Goal: Find specific page/section: Find specific page/section

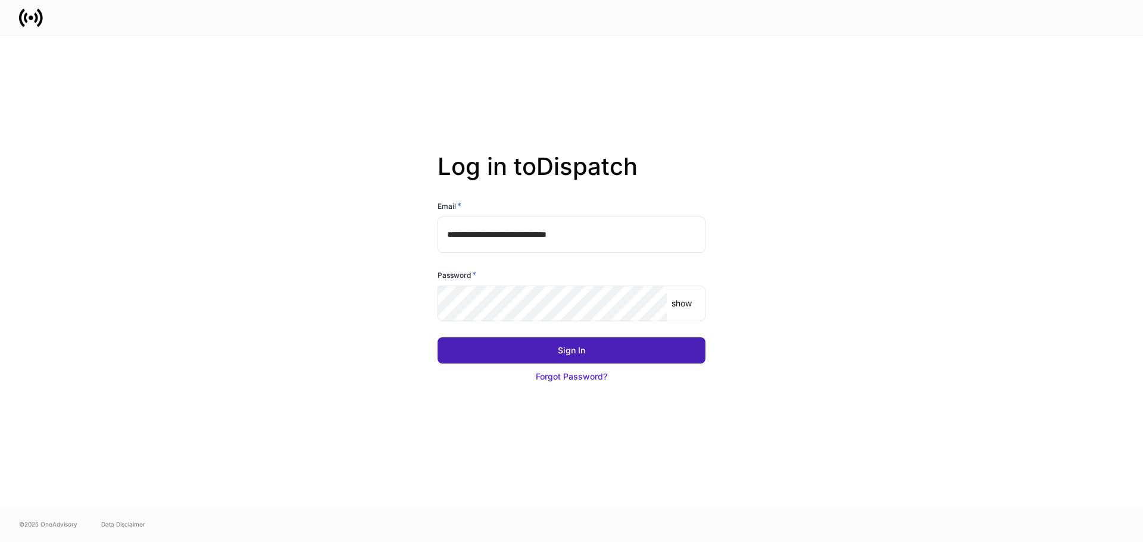
click at [579, 352] on div "Sign In" at bounding box center [571, 351] width 27 height 12
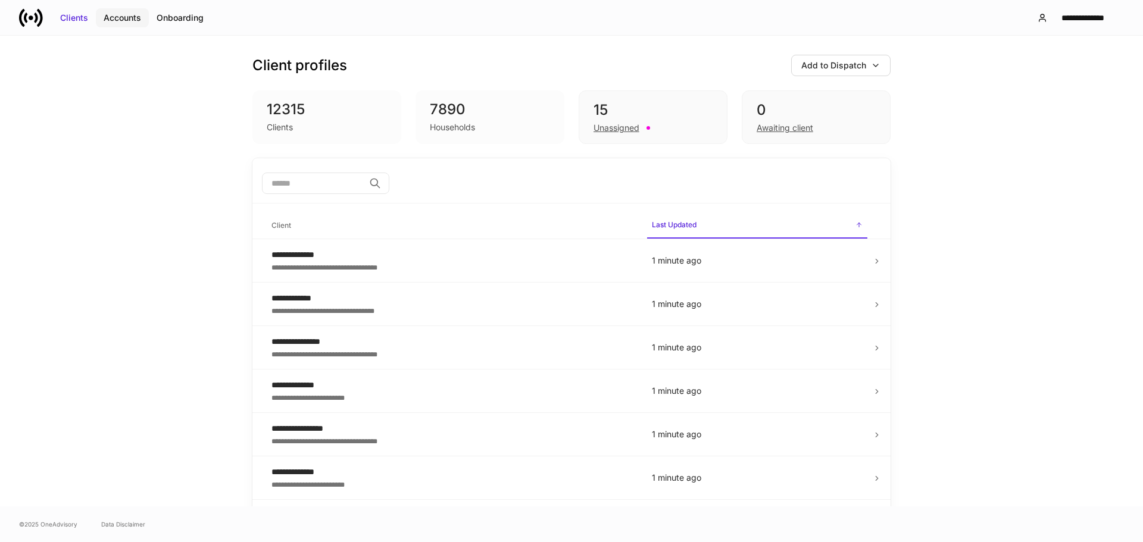
click at [113, 19] on div "Accounts" at bounding box center [123, 18] width 38 height 12
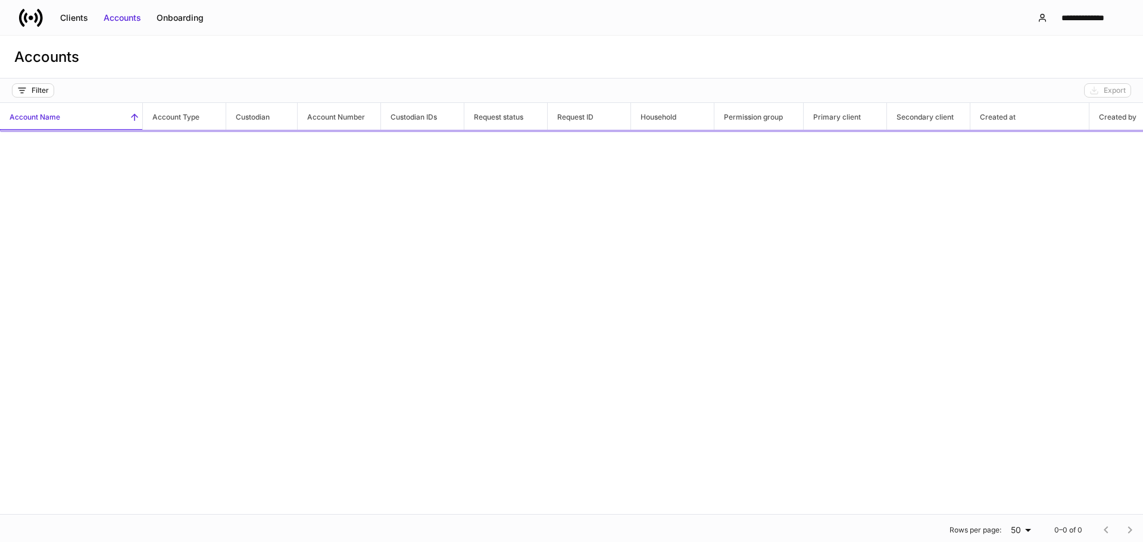
click at [194, 15] on div "Onboarding" at bounding box center [180, 18] width 47 height 12
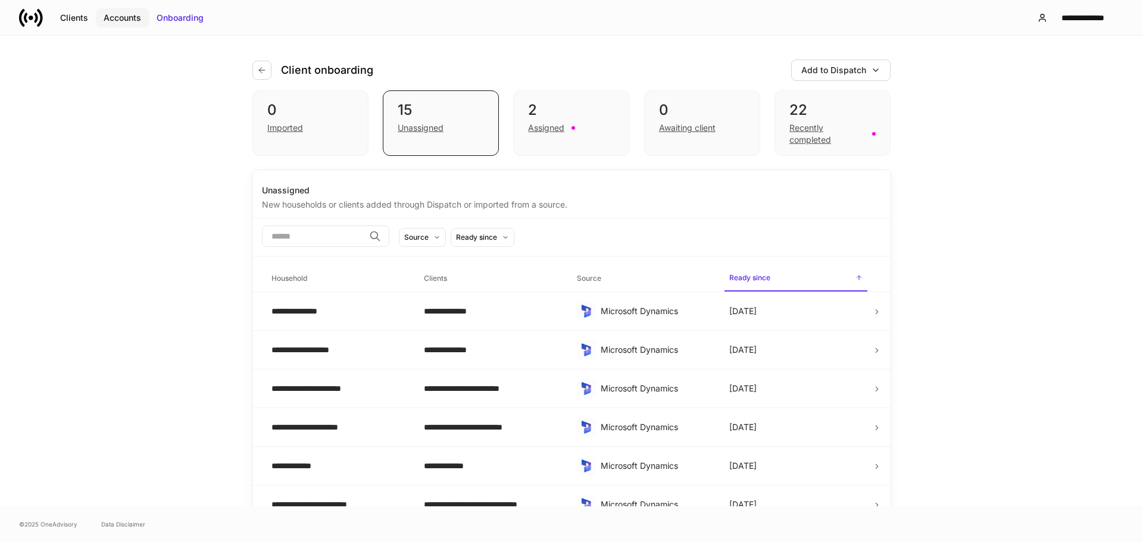
click at [118, 24] on button "Accounts" at bounding box center [122, 17] width 53 height 19
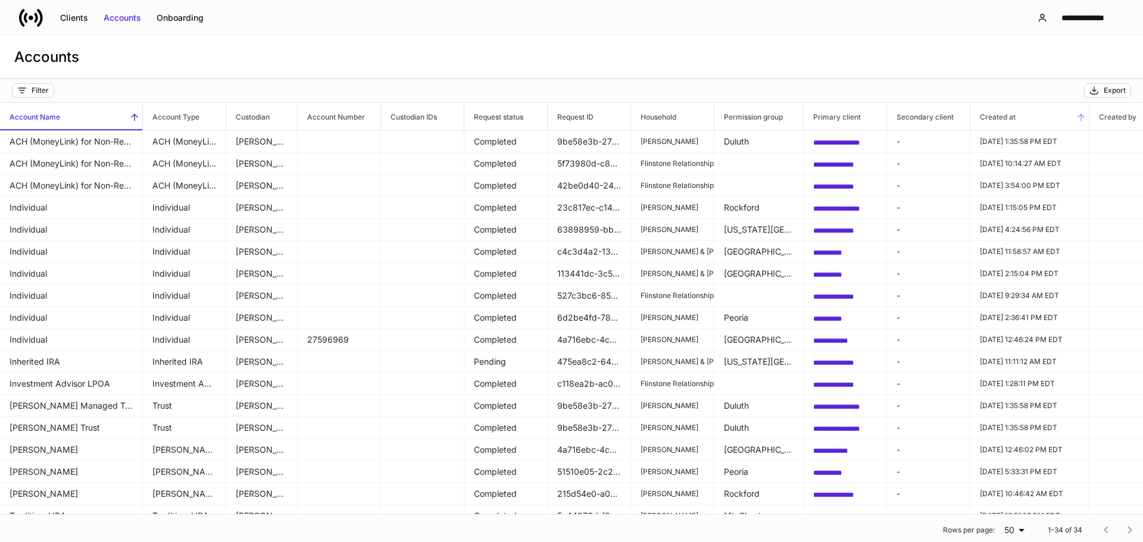
click at [1002, 121] on h6 "Created at" at bounding box center [993, 116] width 45 height 11
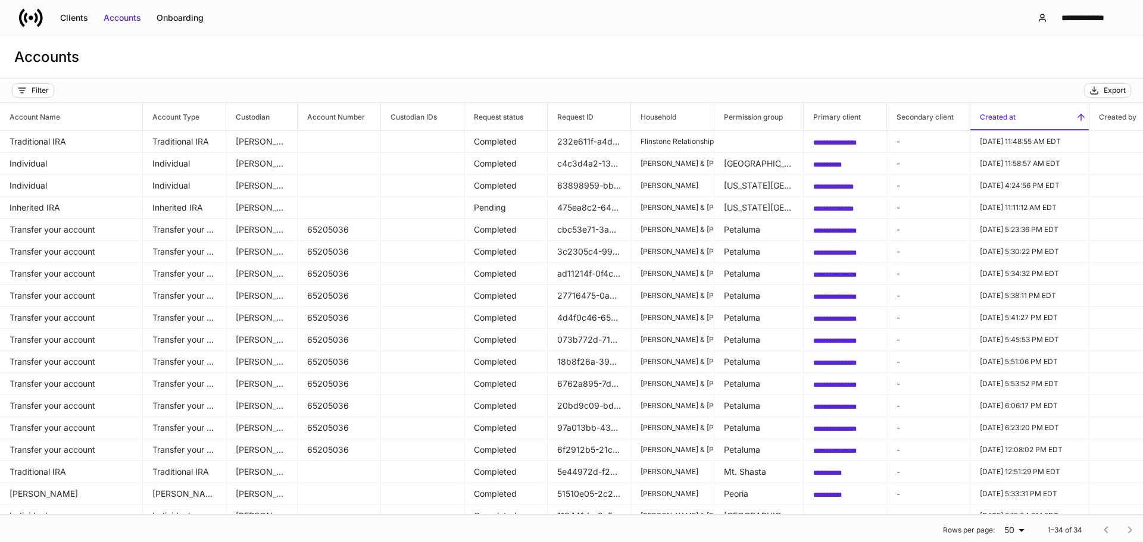
click at [1009, 112] on h6 "Created at" at bounding box center [993, 116] width 45 height 11
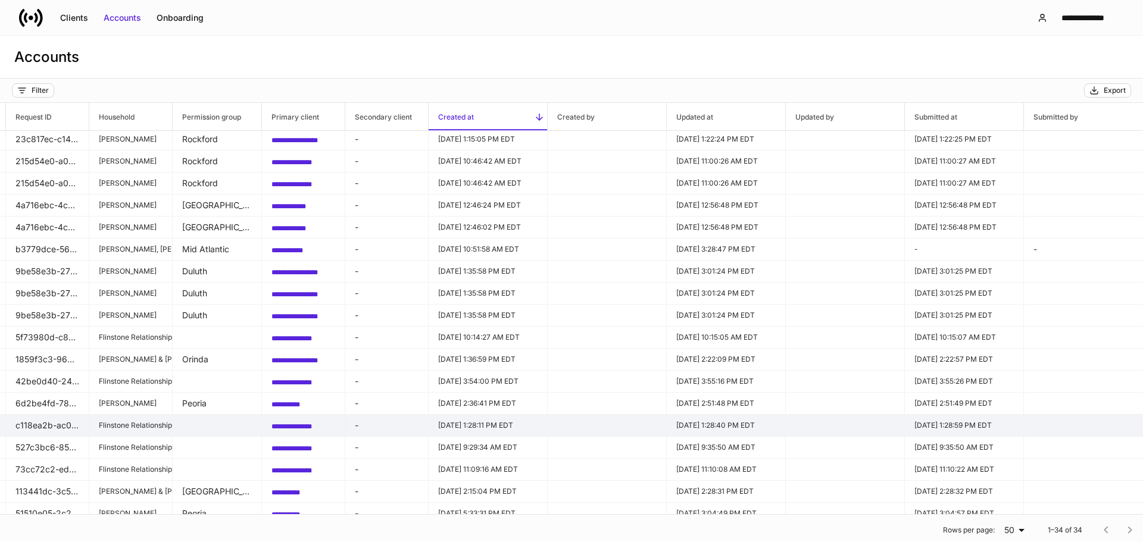
scroll to position [0, 551]
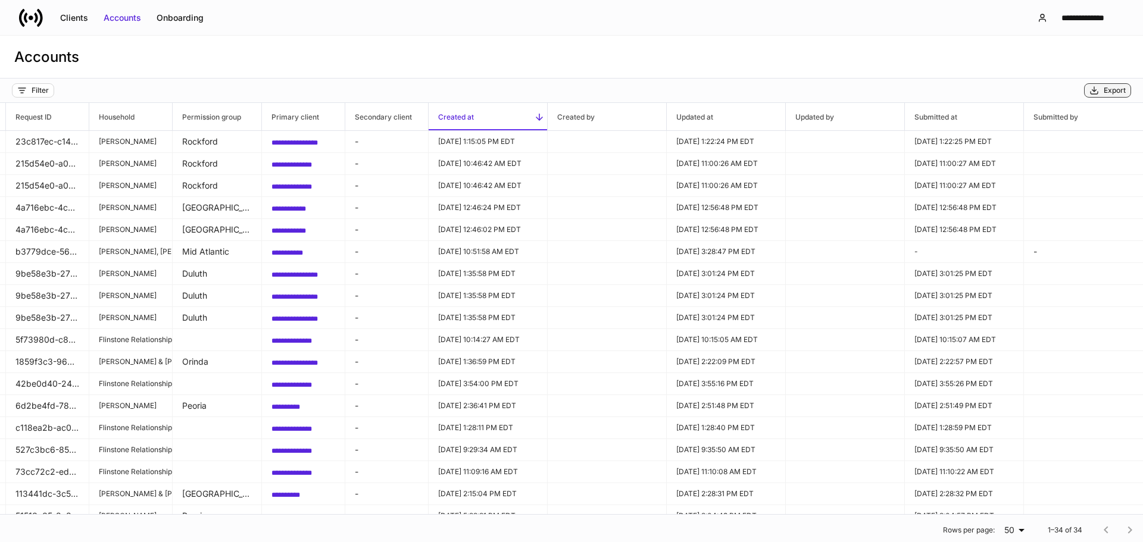
click at [1104, 86] on div "Export" at bounding box center [1115, 91] width 22 height 10
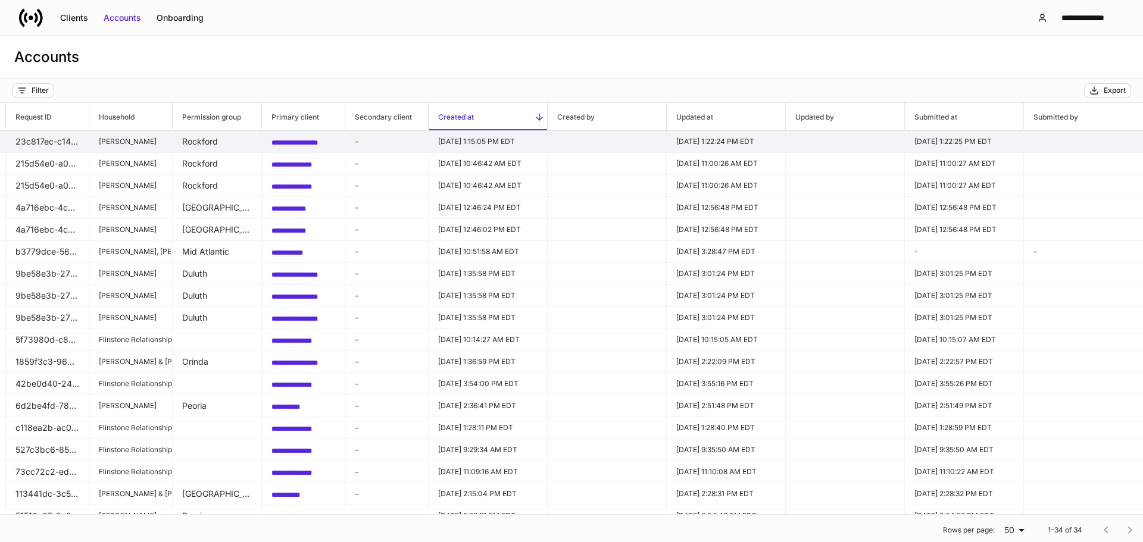
click at [284, 139] on span "**********" at bounding box center [295, 142] width 46 height 7
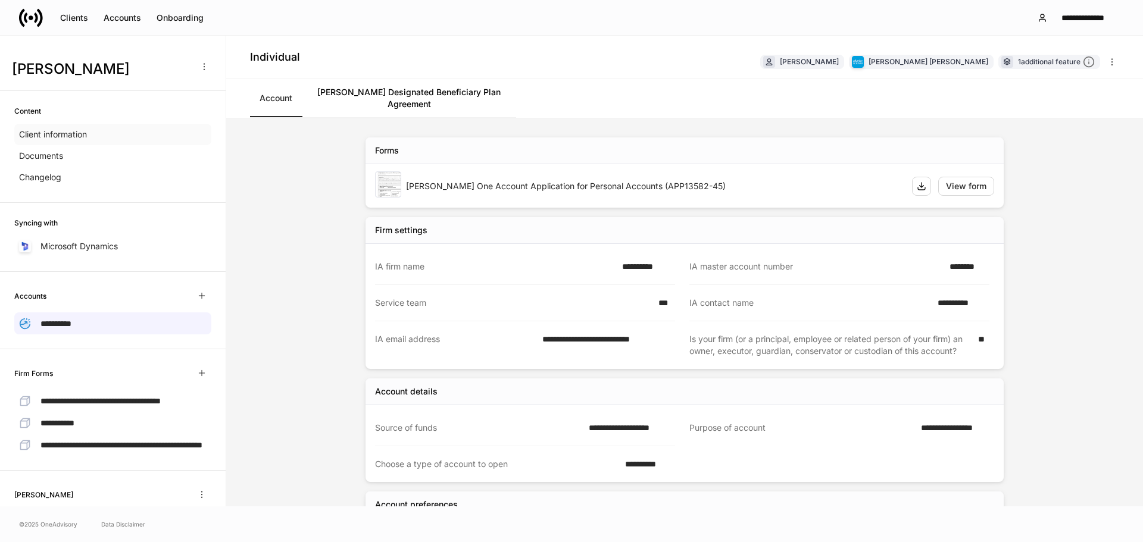
click at [78, 130] on p "Client information" at bounding box center [53, 135] width 68 height 12
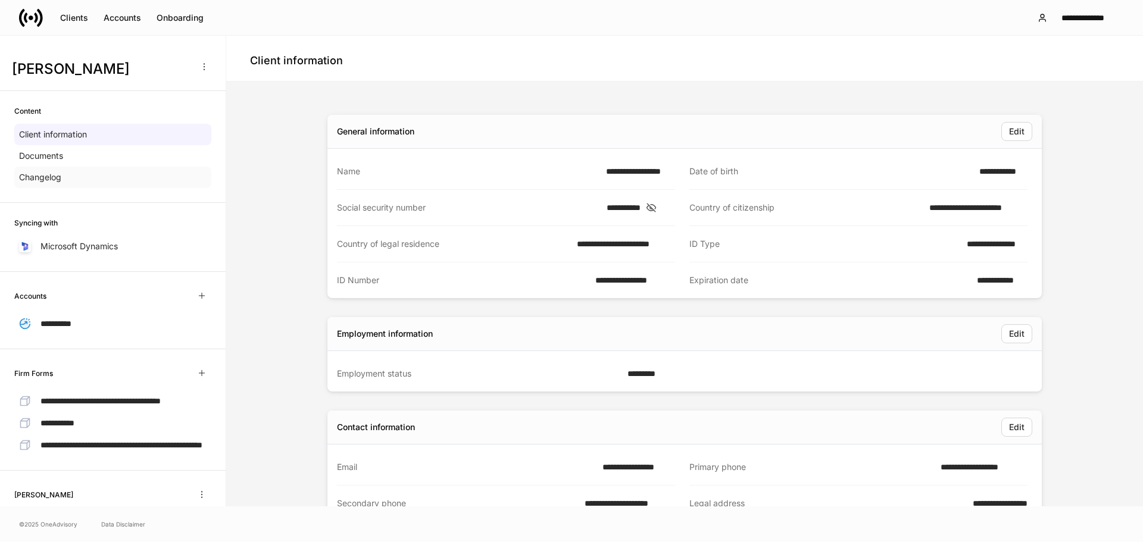
click at [116, 176] on div "Changelog" at bounding box center [112, 177] width 197 height 21
